Goal: Use online tool/utility: Utilize a website feature to perform a specific function

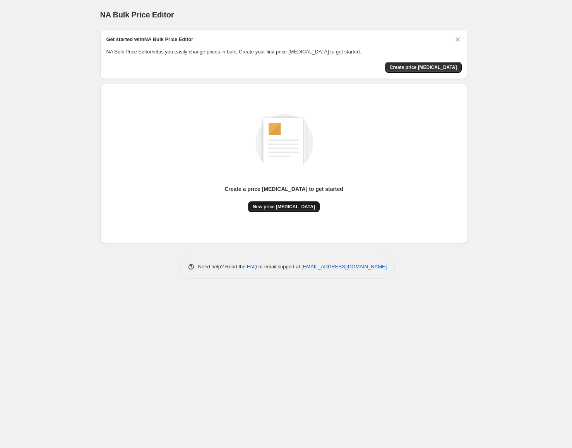
click at [277, 206] on span "New price [MEDICAL_DATA]" at bounding box center [284, 207] width 62 height 6
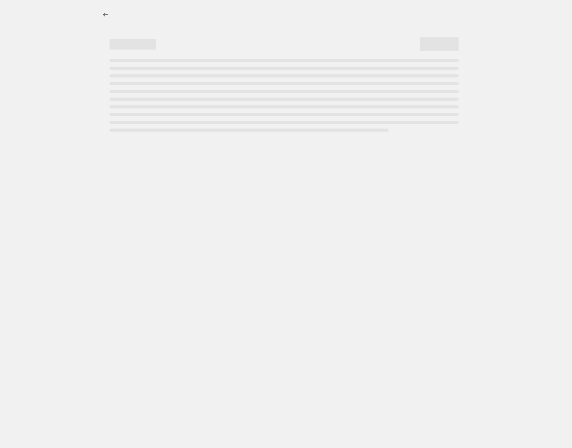
select select "percentage"
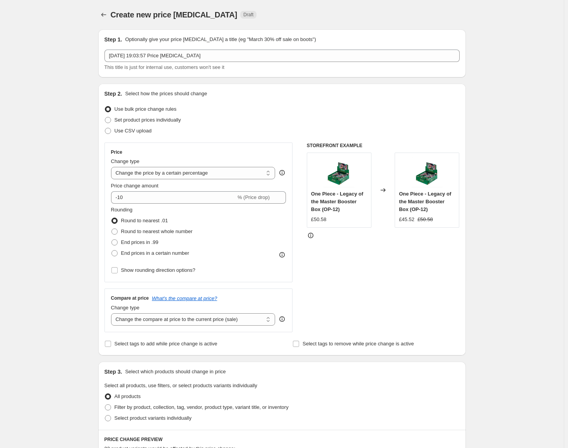
click at [80, 175] on div "Create new price [MEDICAL_DATA]. This page is ready Create new price [MEDICAL_D…" at bounding box center [282, 393] width 564 height 786
click at [84, 117] on div "Create new price [MEDICAL_DATA]. This page is ready Create new price [MEDICAL_D…" at bounding box center [282, 393] width 564 height 786
